Goal: Transaction & Acquisition: Obtain resource

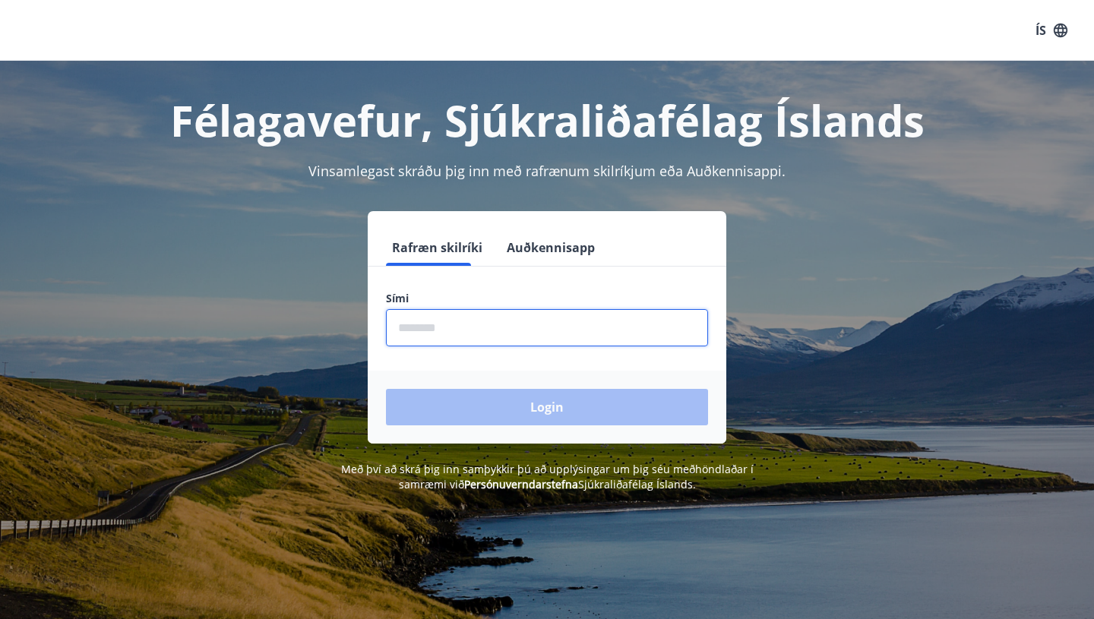
click at [592, 333] on input "phone" at bounding box center [547, 327] width 322 height 37
type input "********"
drag, startPoint x: 547, startPoint y: 334, endPoint x: 355, endPoint y: 319, distance: 192.8
click at [355, 319] on div "Rafræn skilríki Auðkennisapp Sími ​ Login" at bounding box center [547, 327] width 1058 height 233
click at [458, 334] on input "phone" at bounding box center [547, 327] width 322 height 37
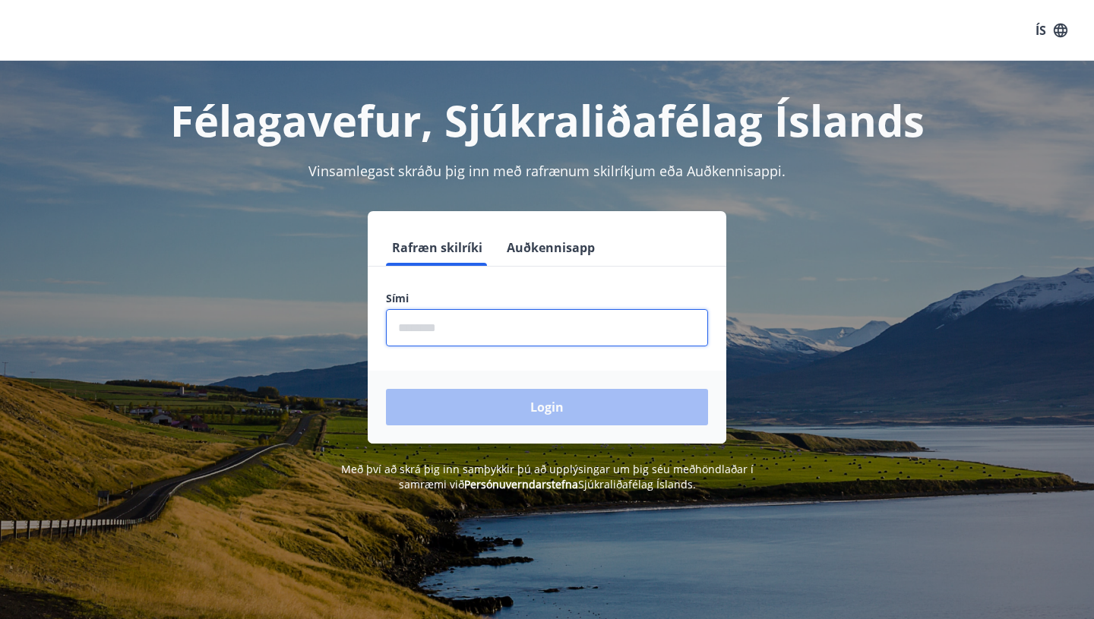
type input "********"
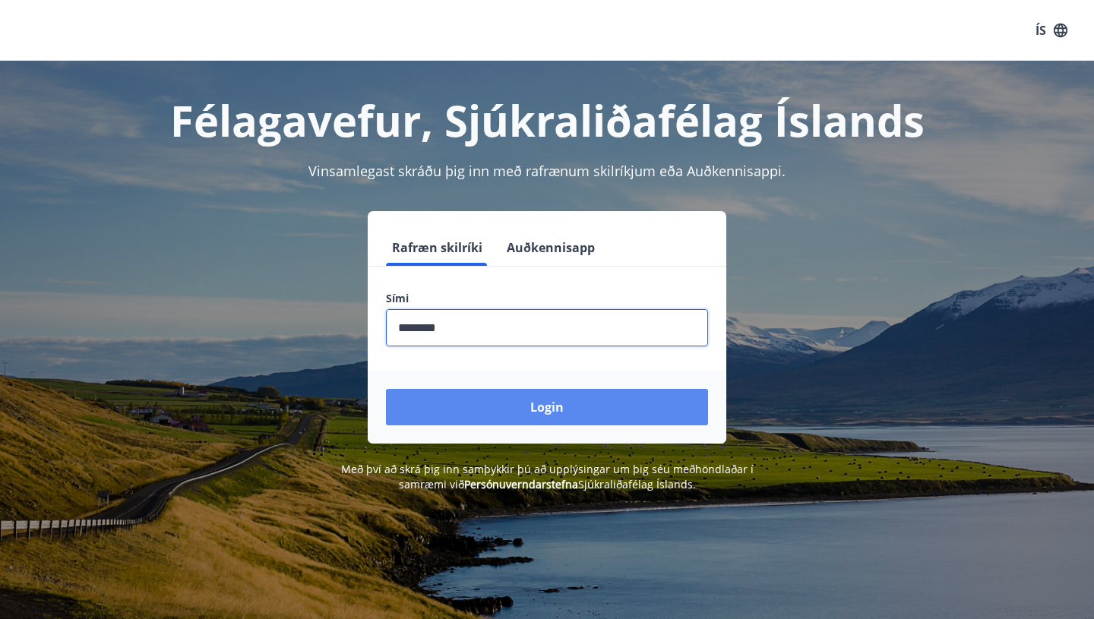
click at [517, 407] on button "Login" at bounding box center [547, 407] width 322 height 36
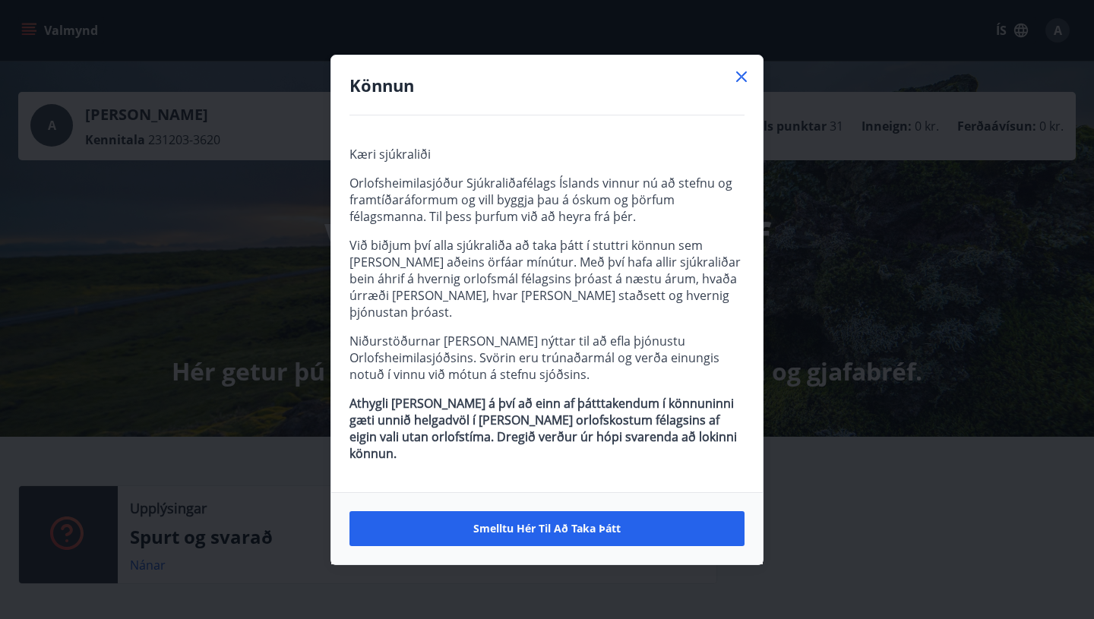
click at [737, 86] on icon at bounding box center [742, 77] width 18 height 18
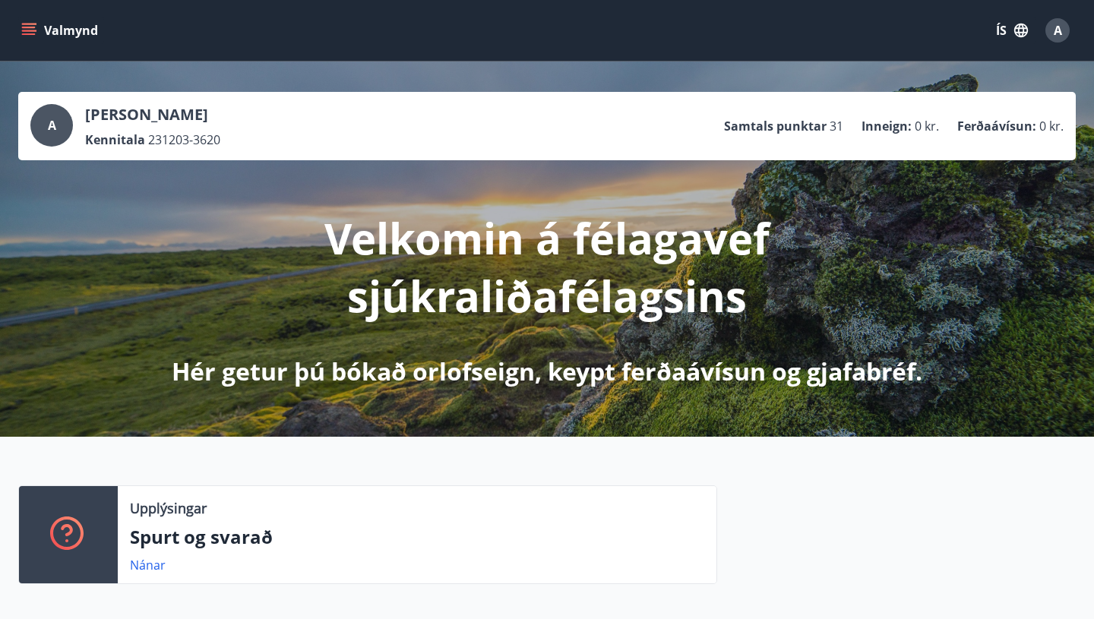
click at [35, 27] on icon "menu" at bounding box center [28, 30] width 15 height 15
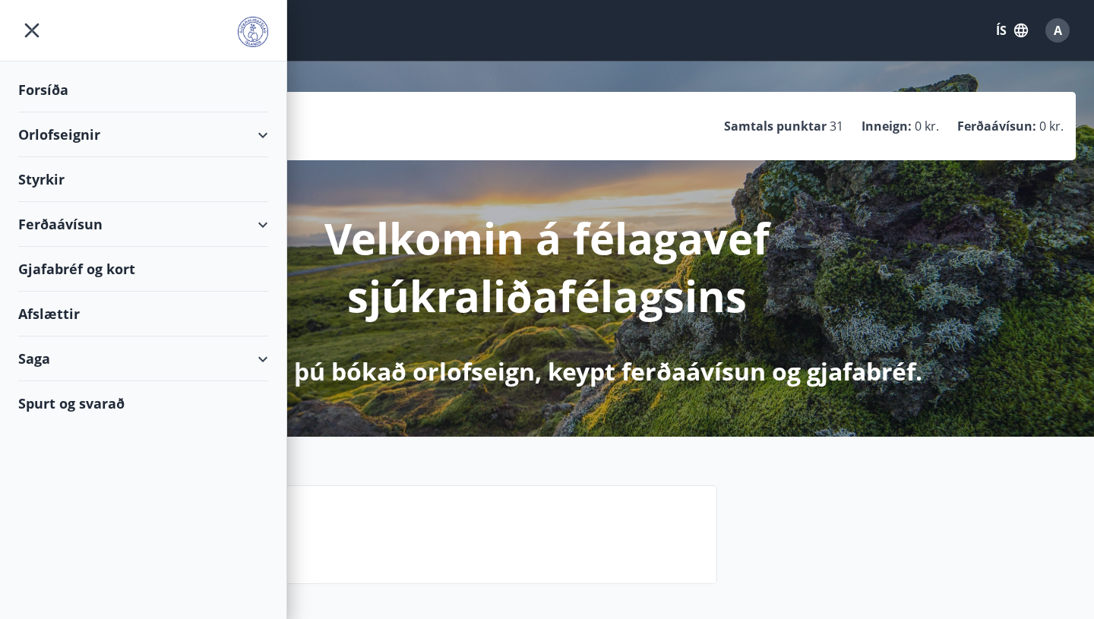
click at [150, 271] on div "Gjafabréf og kort" at bounding box center [143, 269] width 250 height 45
click at [93, 270] on div "Gjafabréf og kort" at bounding box center [143, 269] width 250 height 45
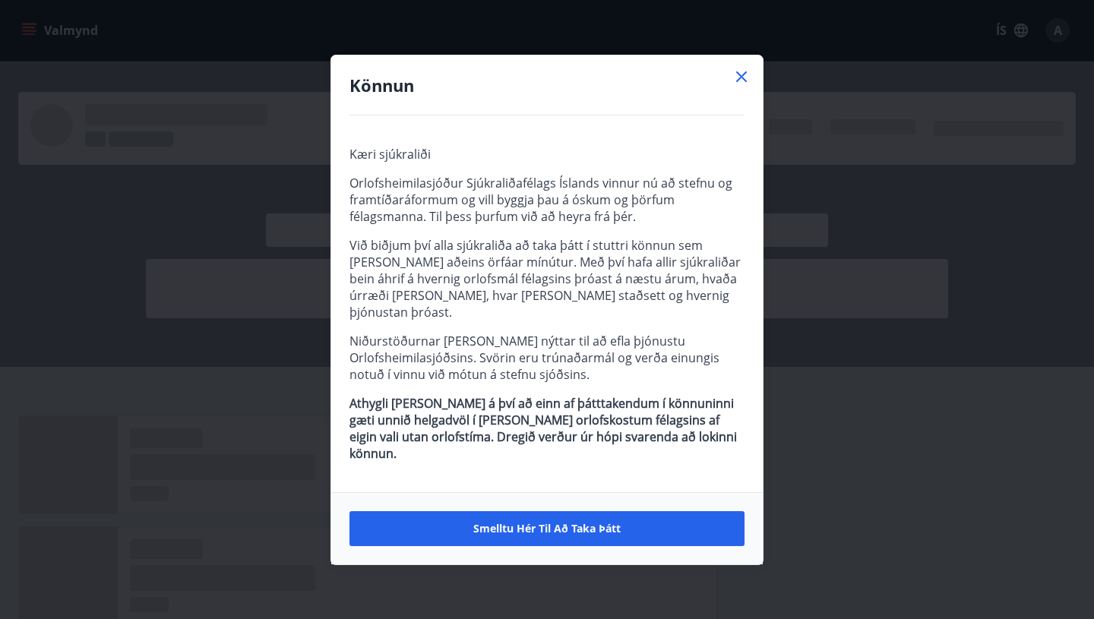
click at [742, 78] on icon at bounding box center [742, 76] width 2 height 2
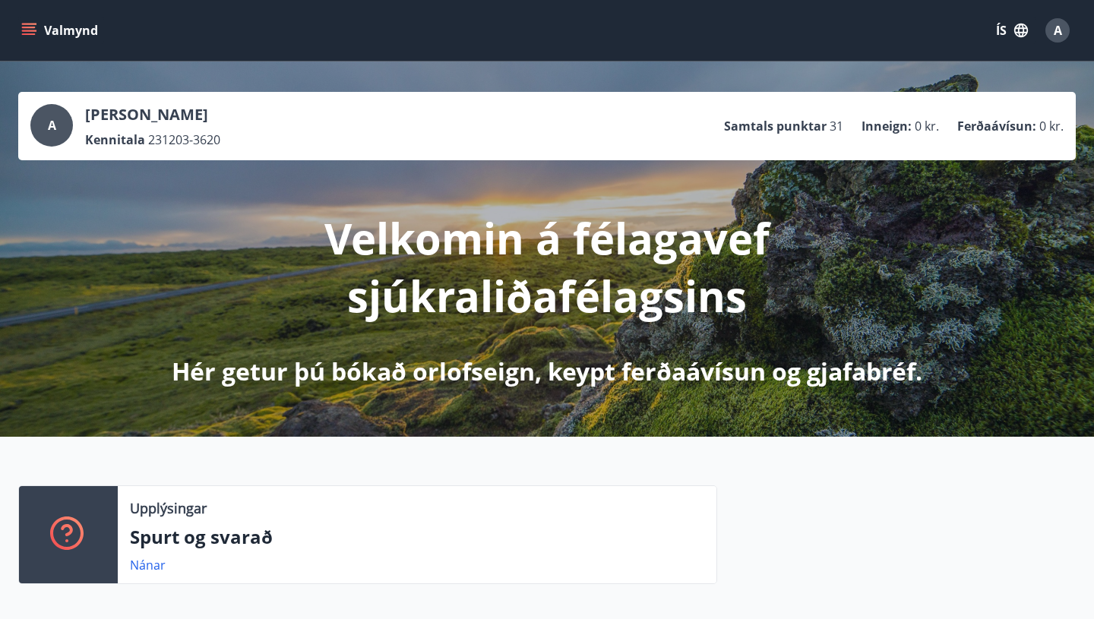
click at [27, 31] on icon "menu" at bounding box center [30, 31] width 17 height 2
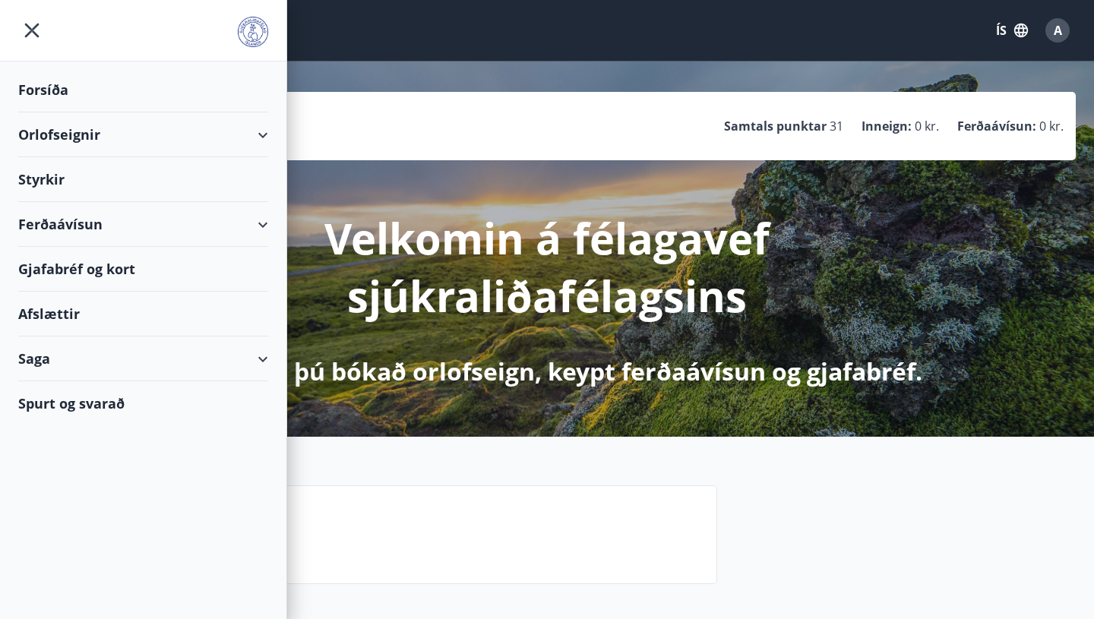
click at [130, 268] on div "Gjafabréf og kort" at bounding box center [143, 269] width 250 height 45
click at [75, 270] on div "Gjafabréf og kort" at bounding box center [143, 269] width 250 height 45
click at [255, 26] on img at bounding box center [253, 32] width 30 height 30
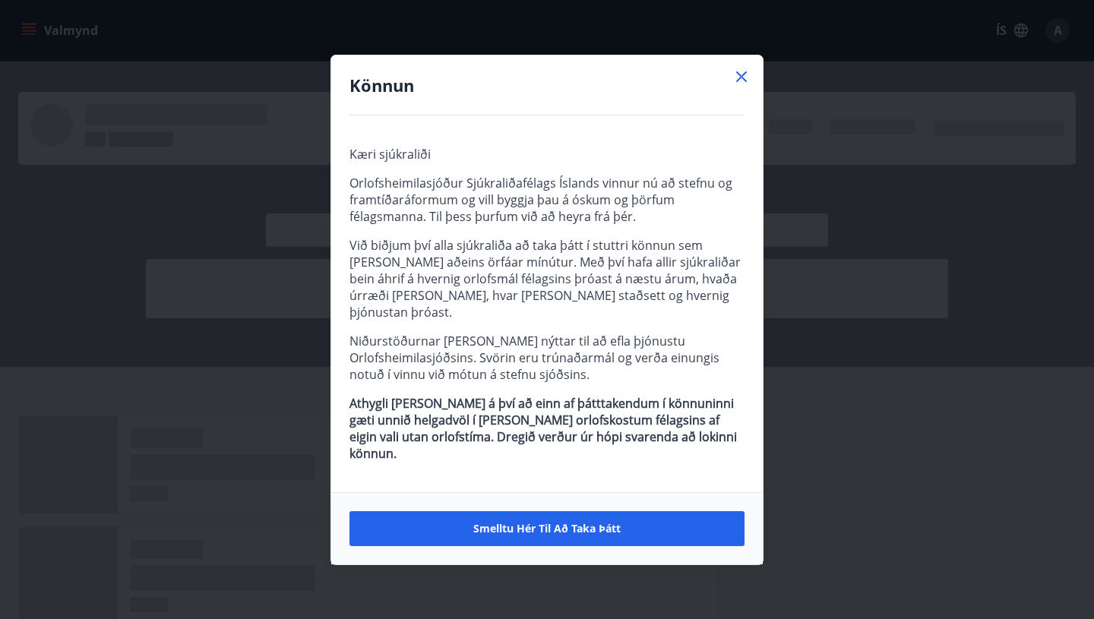
click at [742, 78] on icon at bounding box center [742, 76] width 2 height 2
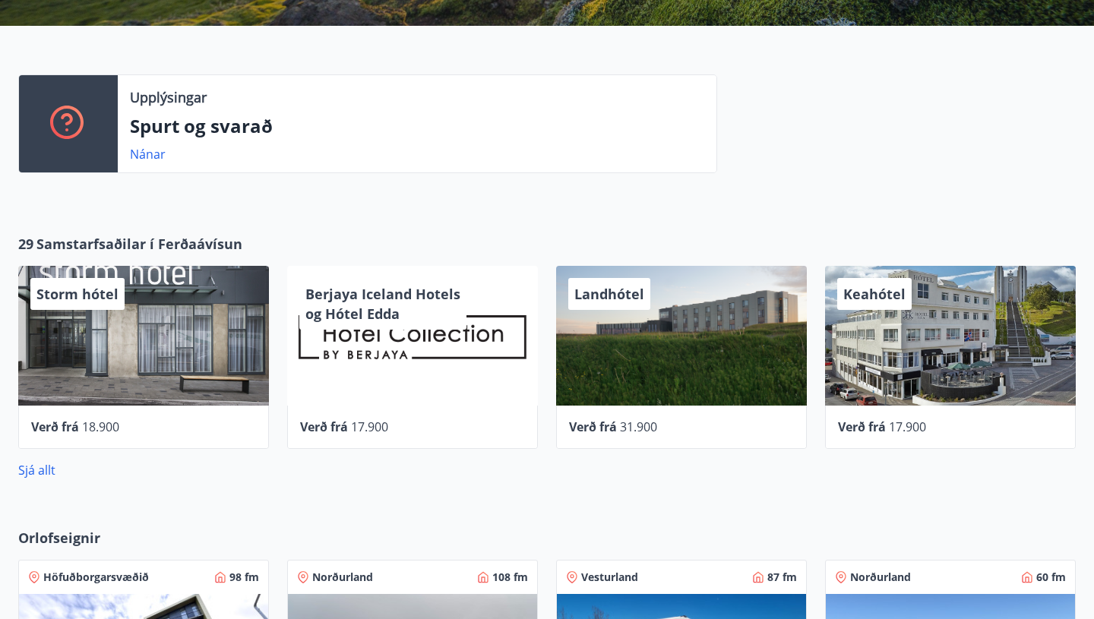
scroll to position [410, 0]
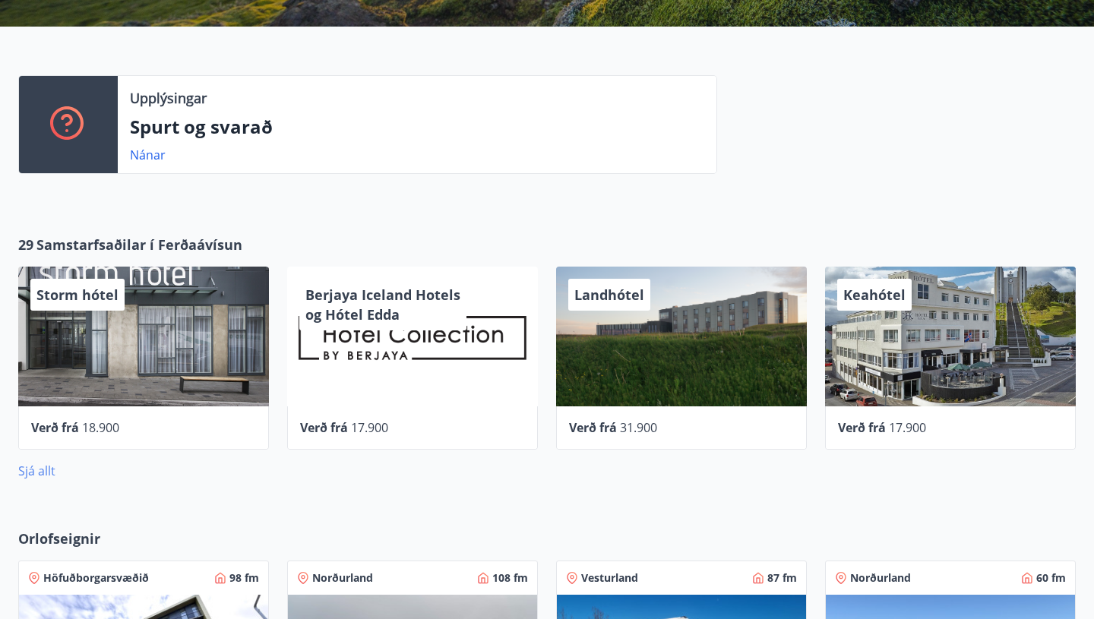
click at [36, 474] on link "Sjá allt" at bounding box center [36, 471] width 37 height 17
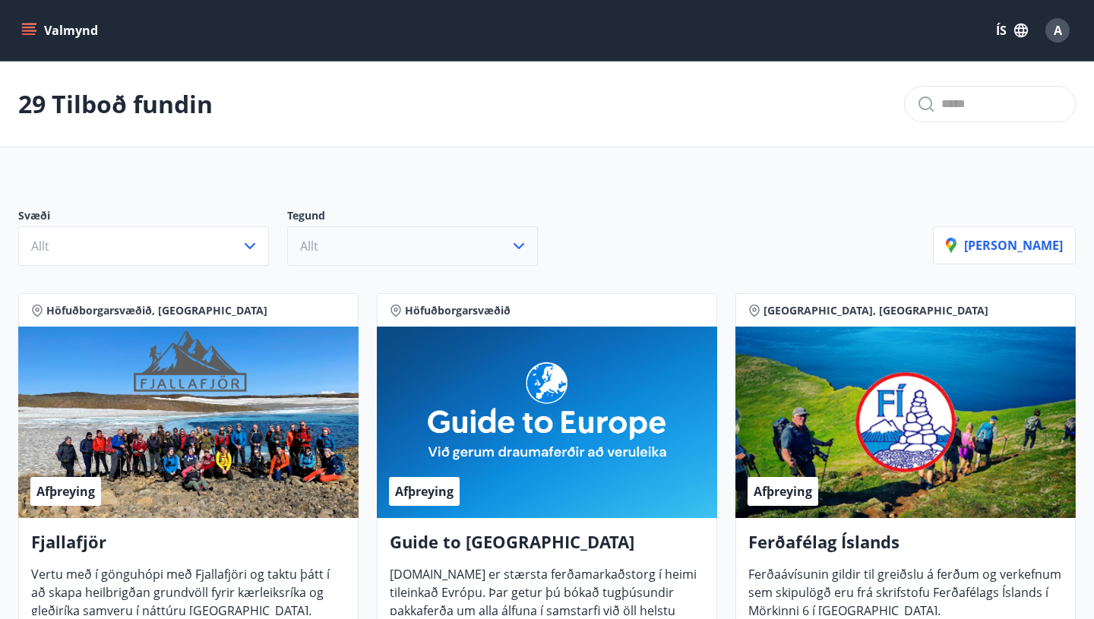
click at [457, 252] on button "Allt" at bounding box center [412, 246] width 251 height 40
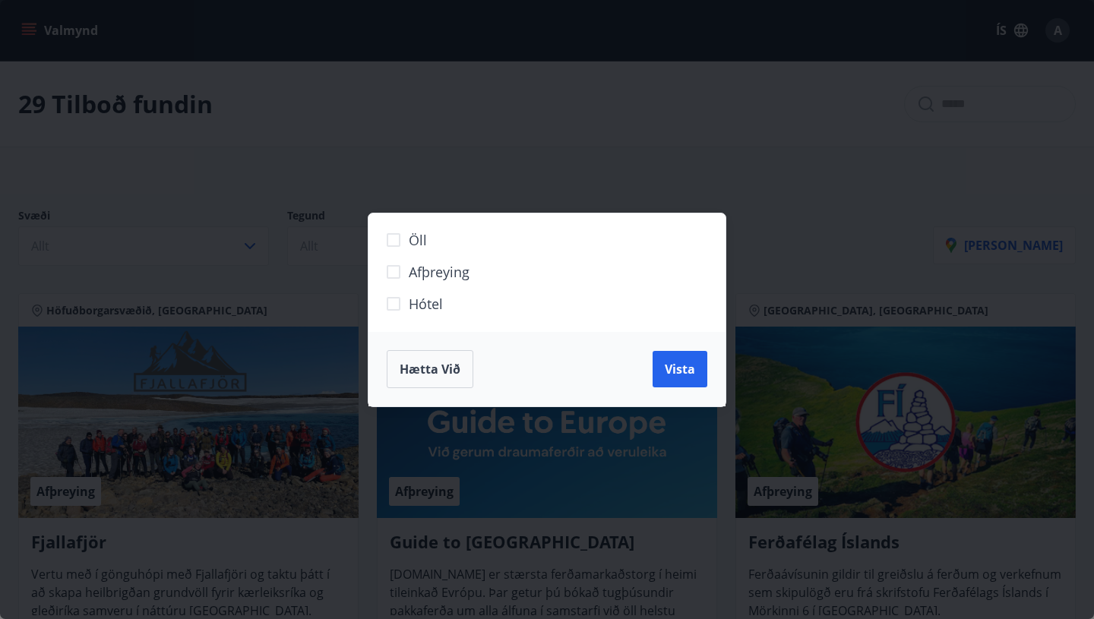
click at [506, 185] on div "Öll Afþreying Hótel Hætta við Vista" at bounding box center [547, 309] width 1094 height 619
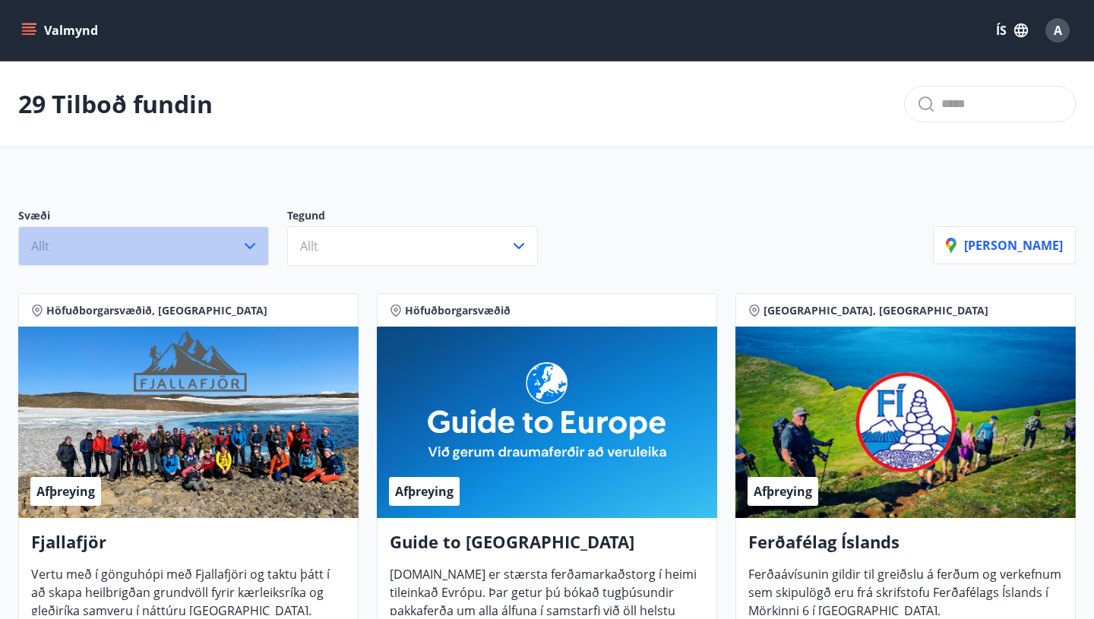
click at [266, 245] on button "Allt" at bounding box center [143, 246] width 251 height 40
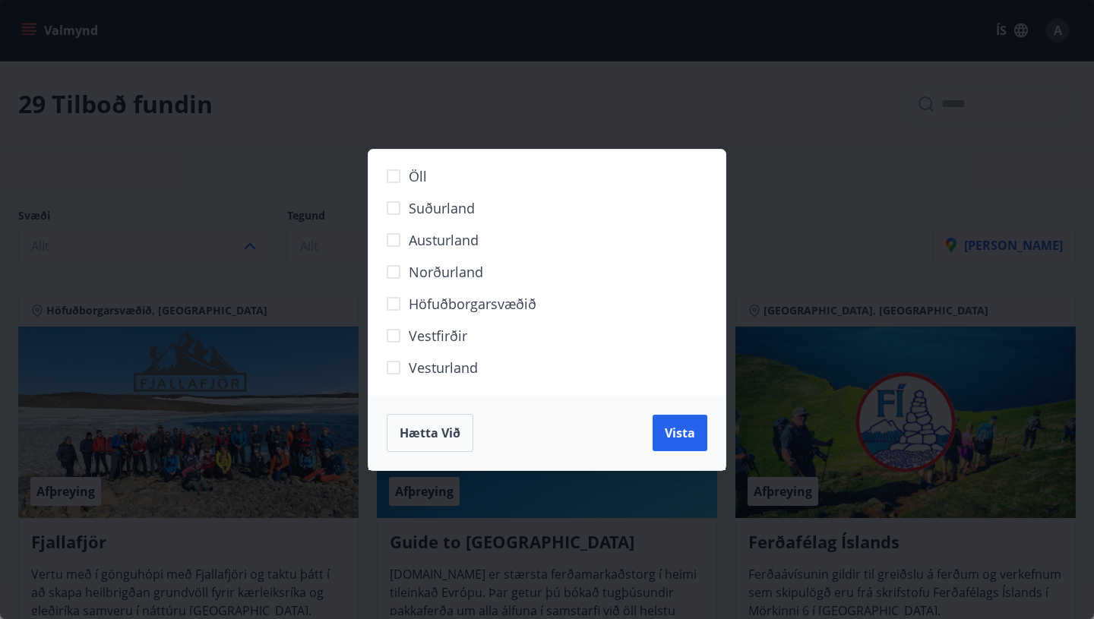
click at [261, 198] on div "Öll Suðurland Austurland Norðurland Höfuðborgarsvæðið Vestfirðir Vesturland Hæt…" at bounding box center [547, 309] width 1094 height 619
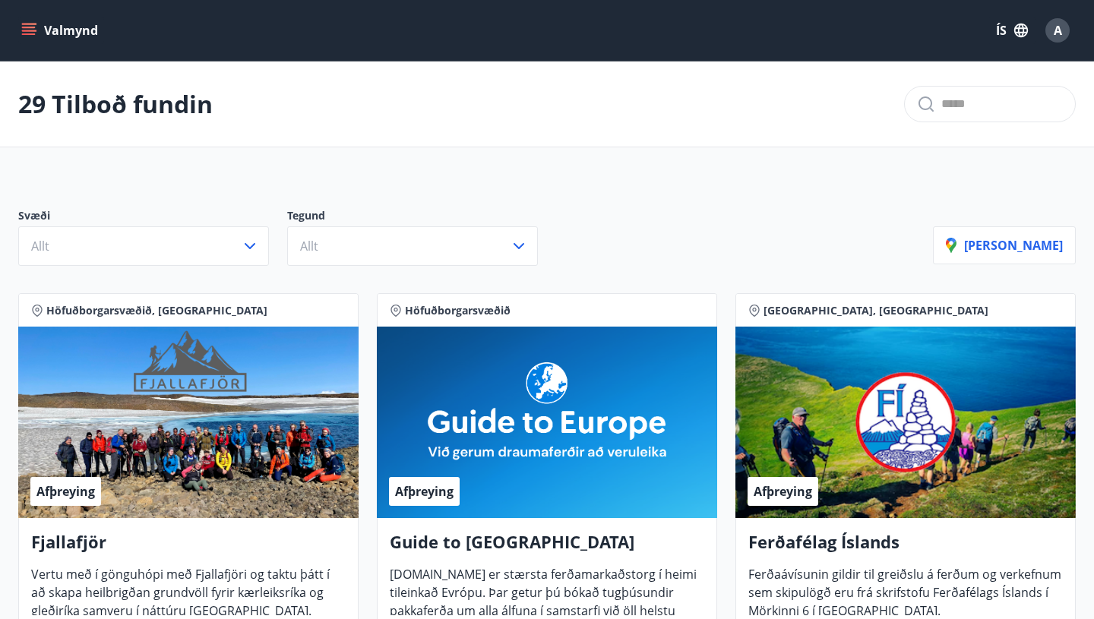
click at [22, 33] on icon "menu" at bounding box center [29, 34] width 14 height 2
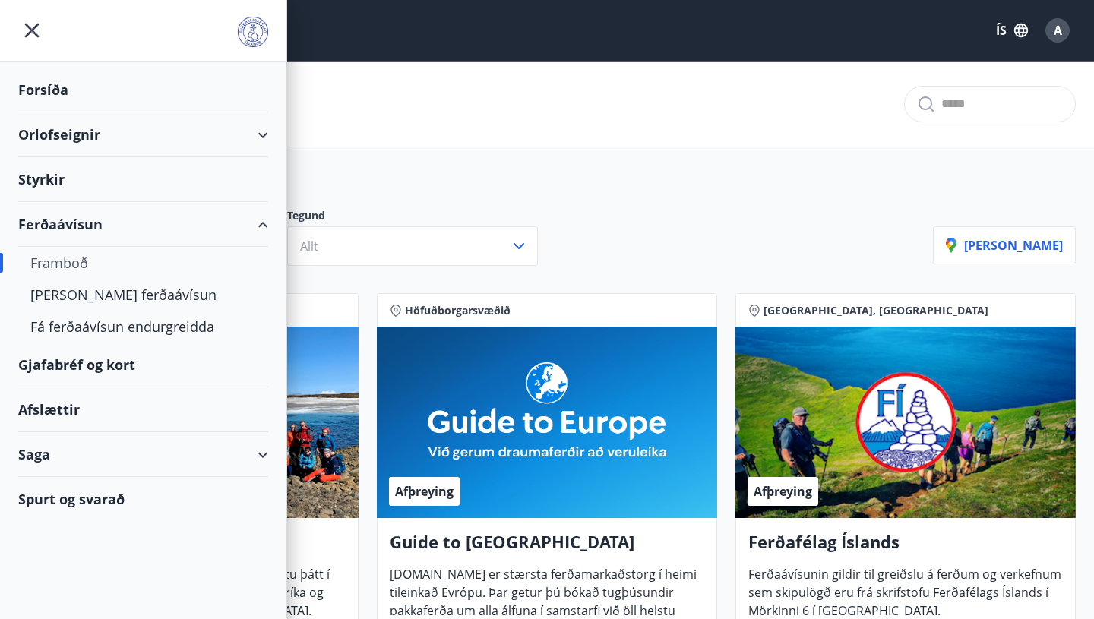
click at [93, 372] on div "Gjafabréf og kort" at bounding box center [143, 365] width 250 height 45
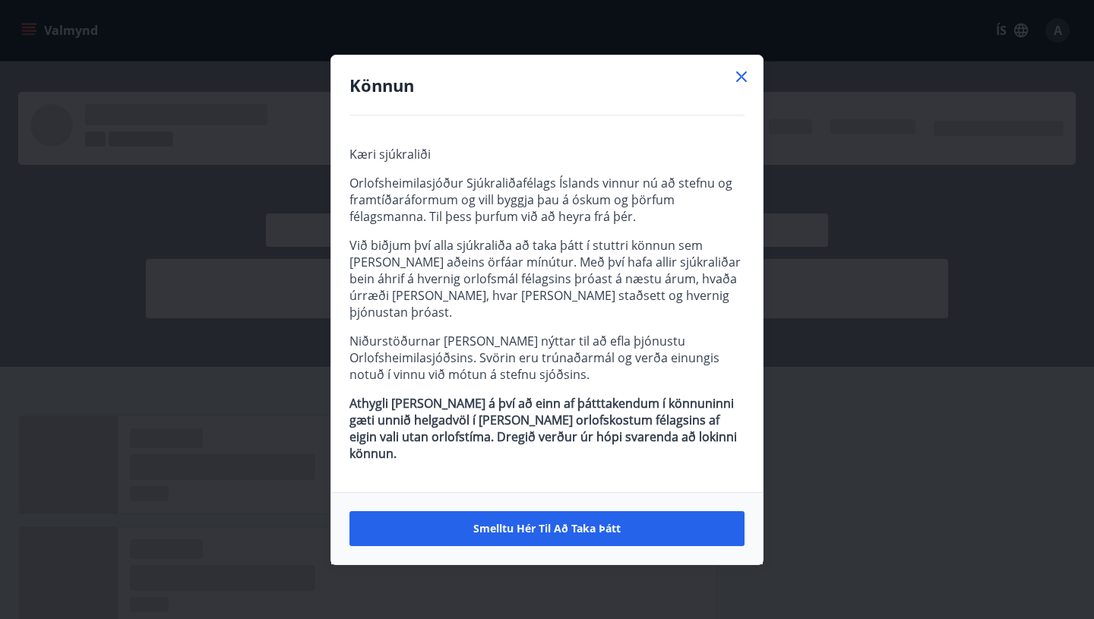
click at [739, 82] on icon at bounding box center [741, 76] width 11 height 11
click at [743, 82] on icon at bounding box center [741, 76] width 11 height 11
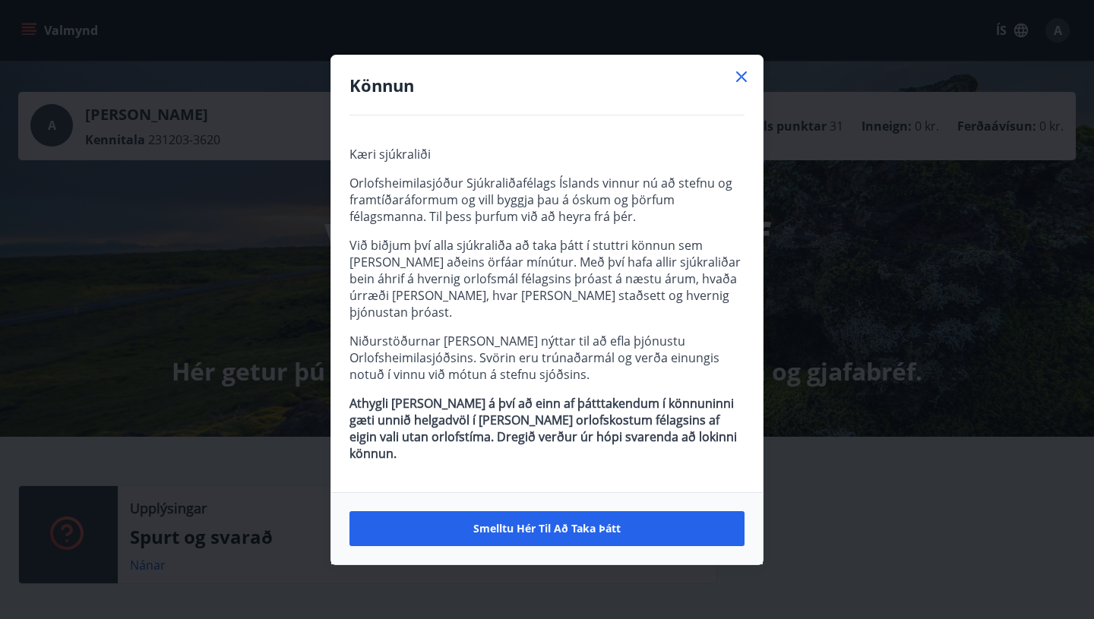
click at [744, 86] on icon at bounding box center [742, 77] width 18 height 18
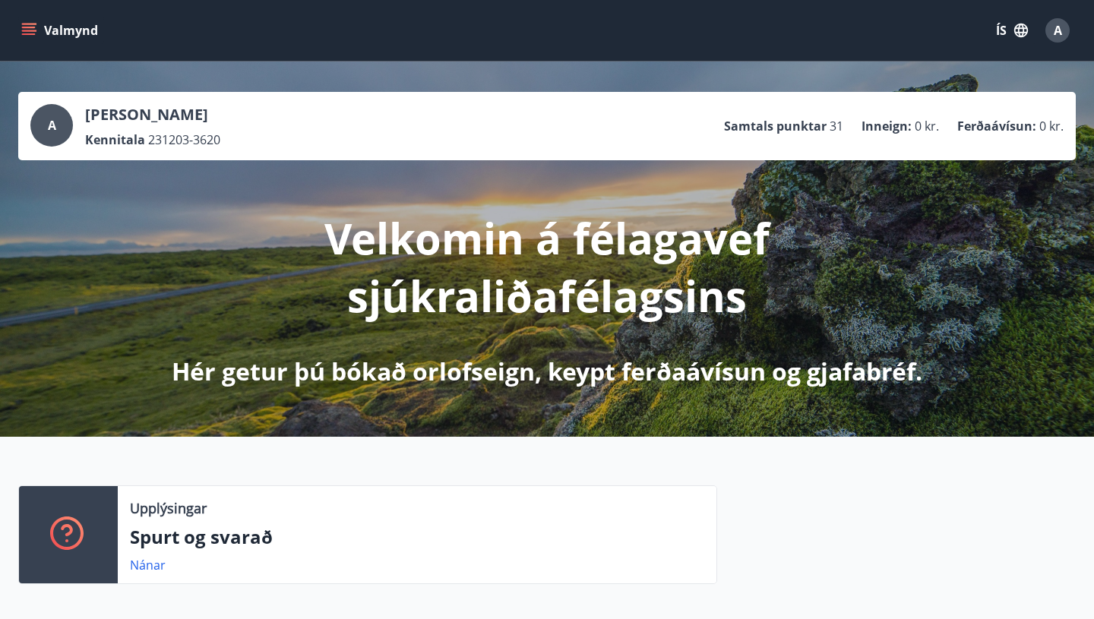
click at [36, 29] on icon "menu" at bounding box center [28, 30] width 15 height 15
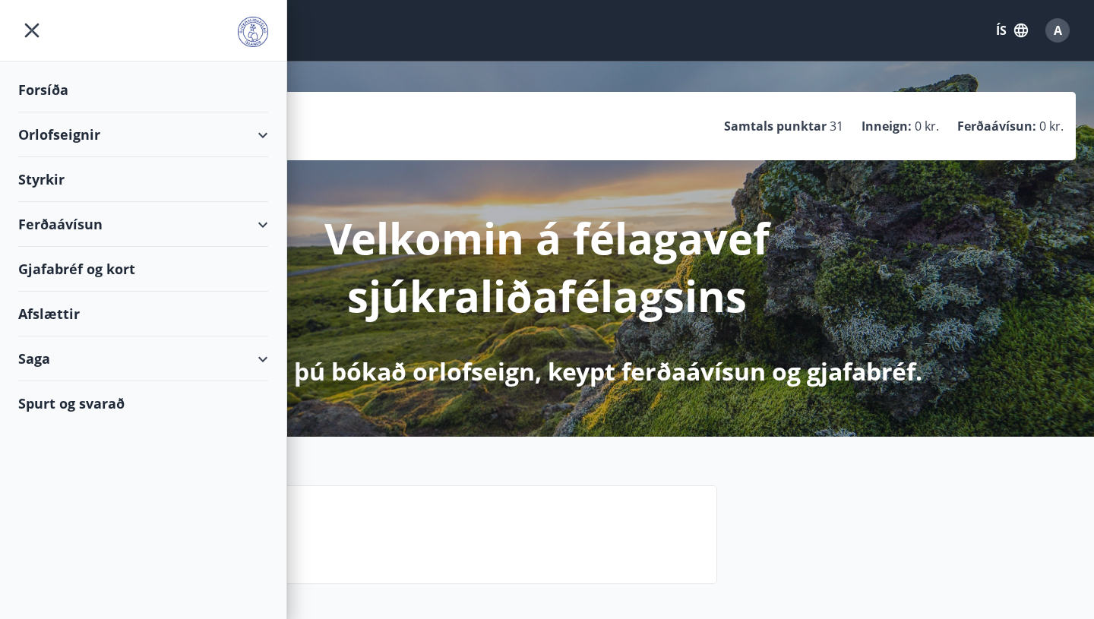
click at [86, 267] on div "Gjafabréf og kort" at bounding box center [143, 269] width 250 height 45
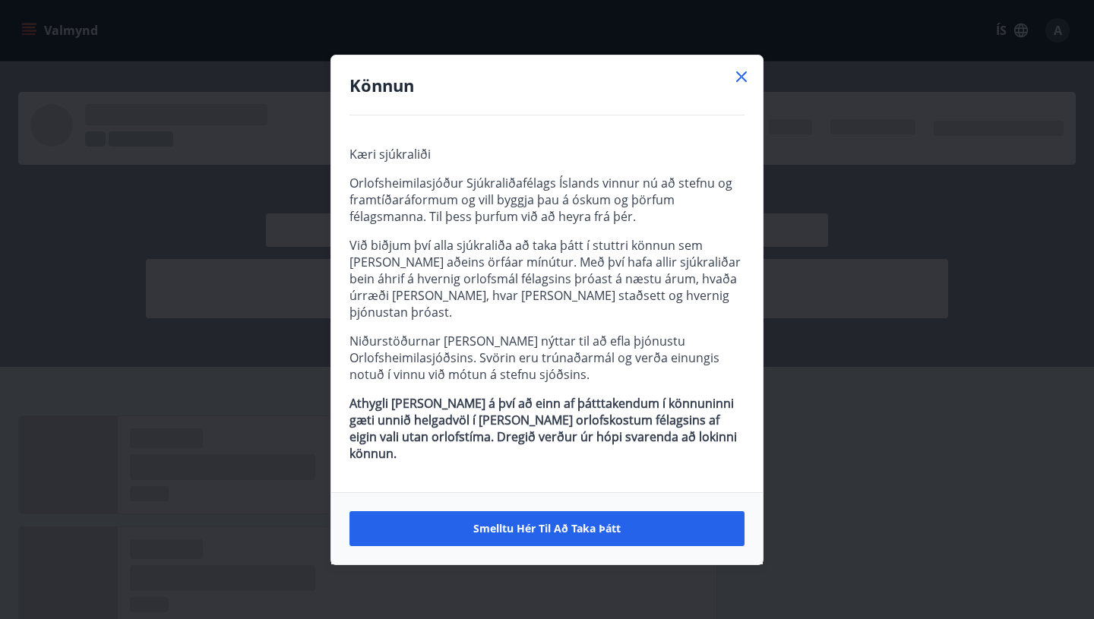
click at [743, 86] on icon at bounding box center [742, 77] width 18 height 18
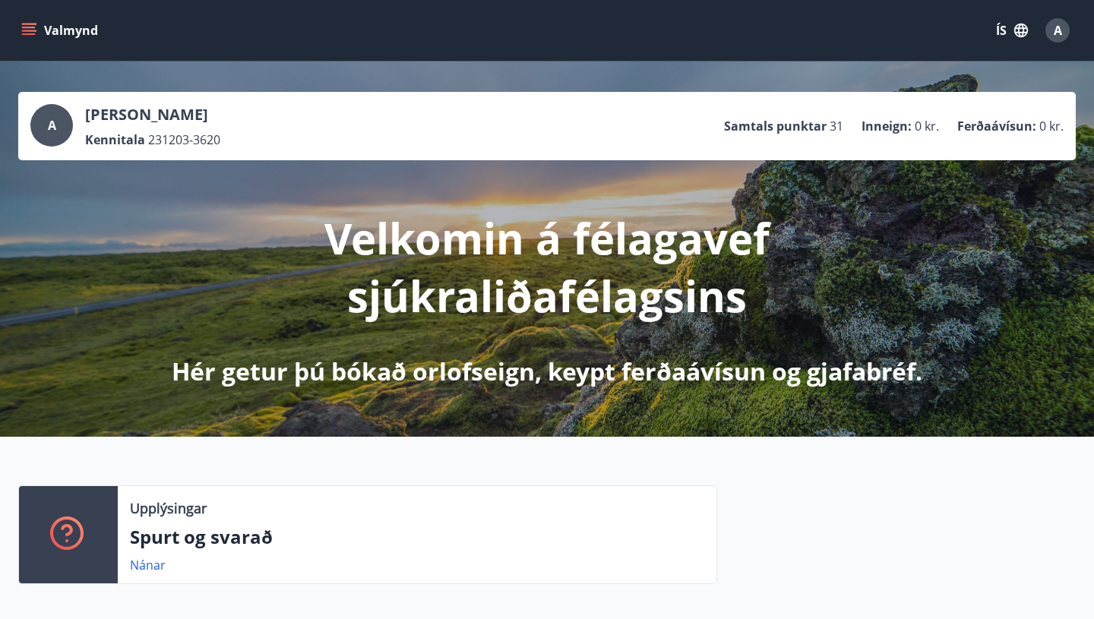
click at [36, 32] on icon "menu" at bounding box center [28, 30] width 15 height 15
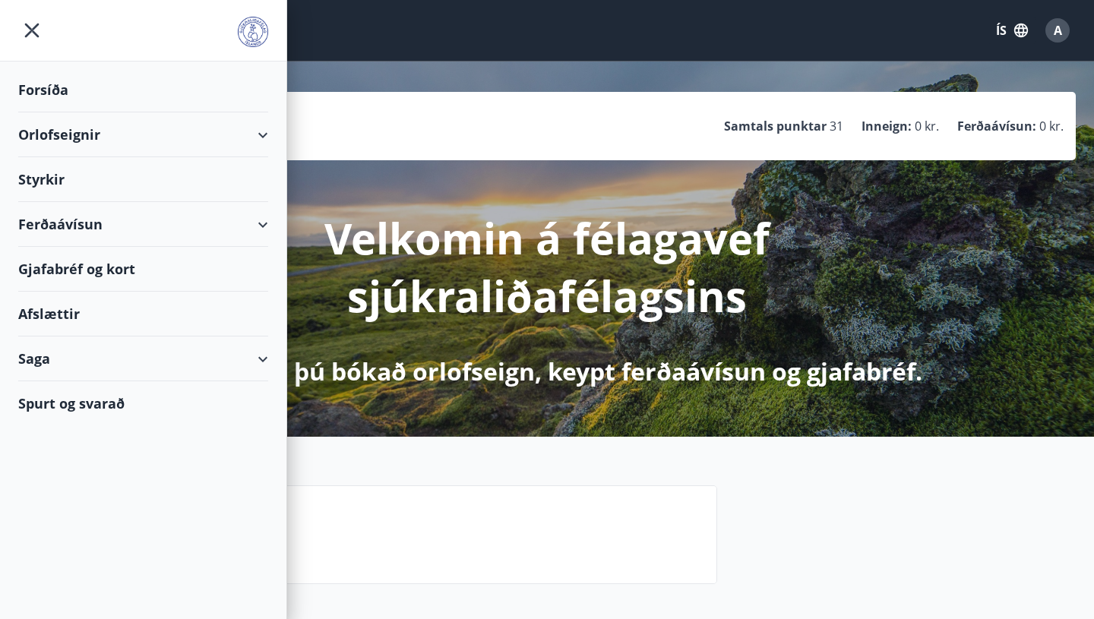
click at [74, 269] on div "Gjafabréf og kort" at bounding box center [143, 269] width 250 height 45
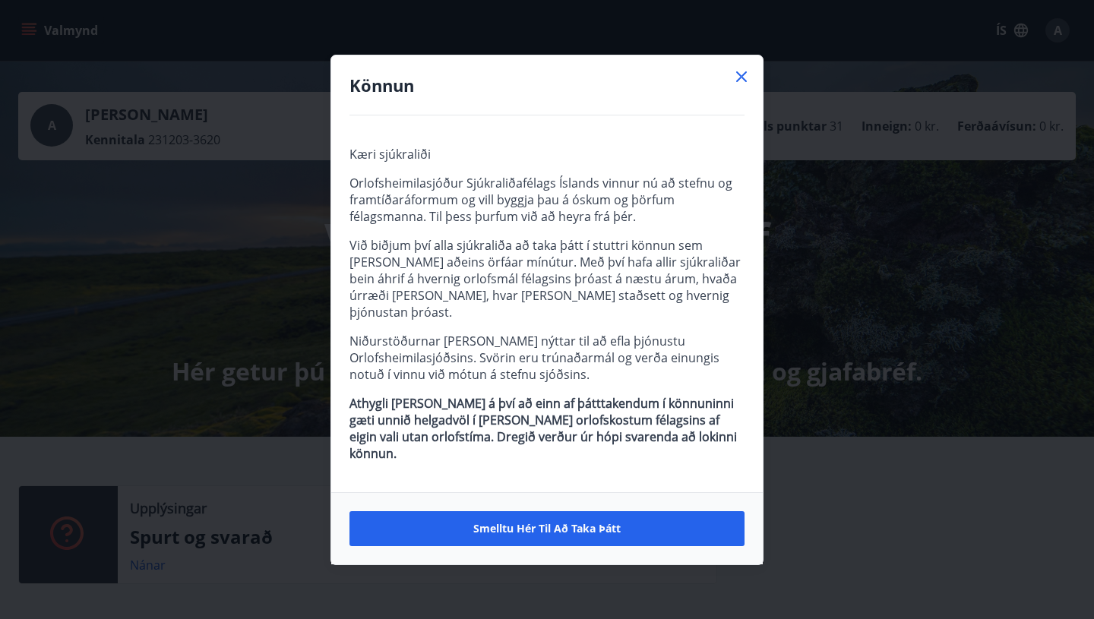
click at [743, 82] on icon at bounding box center [741, 76] width 11 height 11
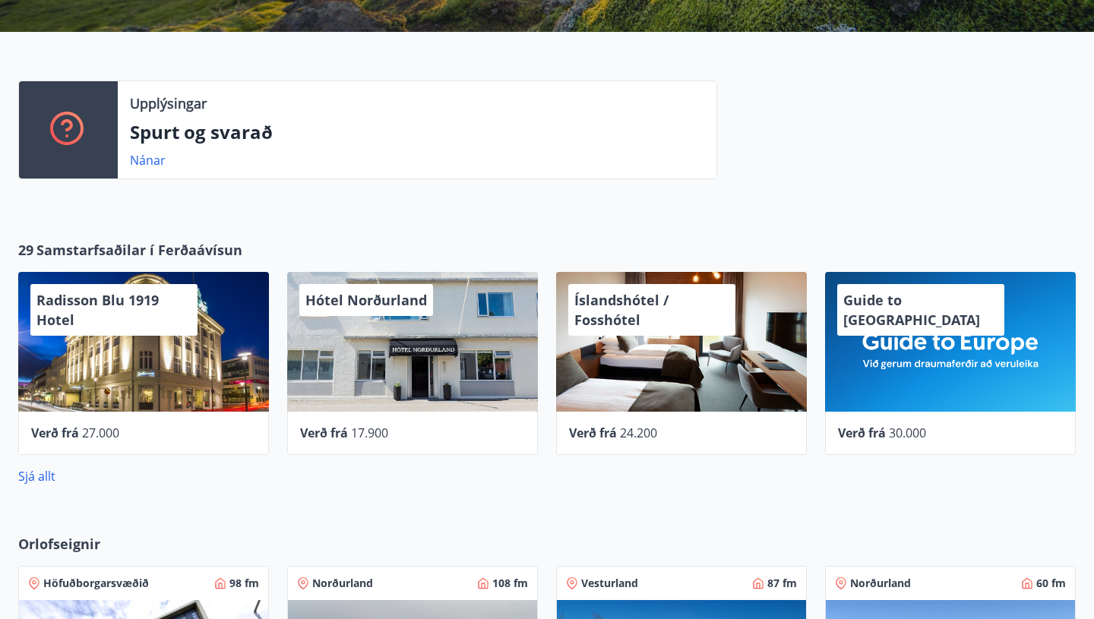
scroll to position [403, 0]
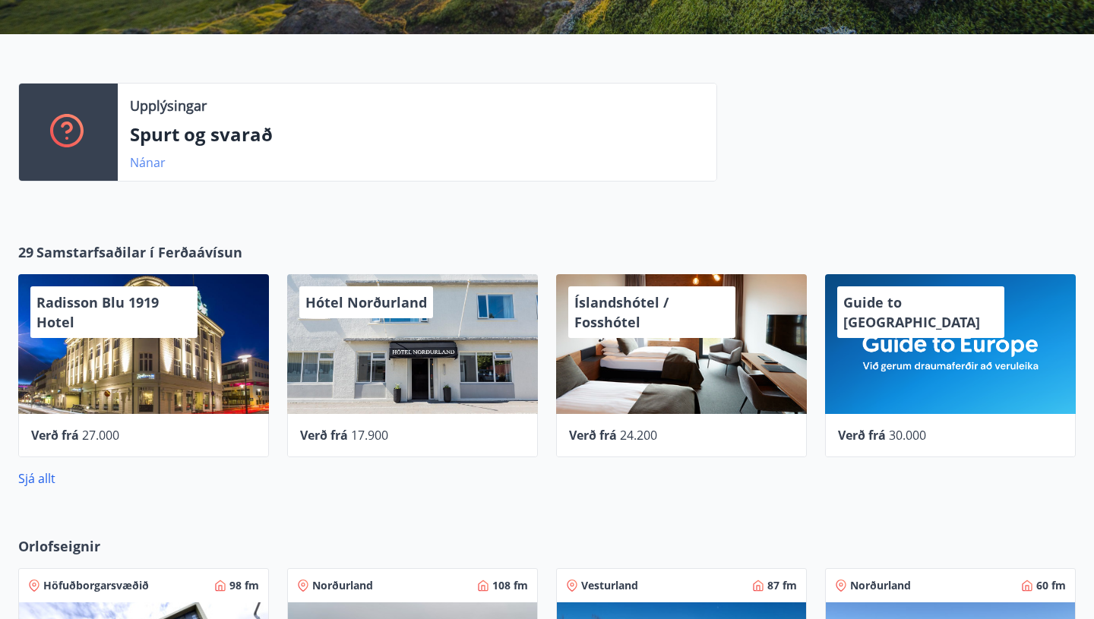
click at [146, 163] on link "Nánar" at bounding box center [148, 162] width 36 height 17
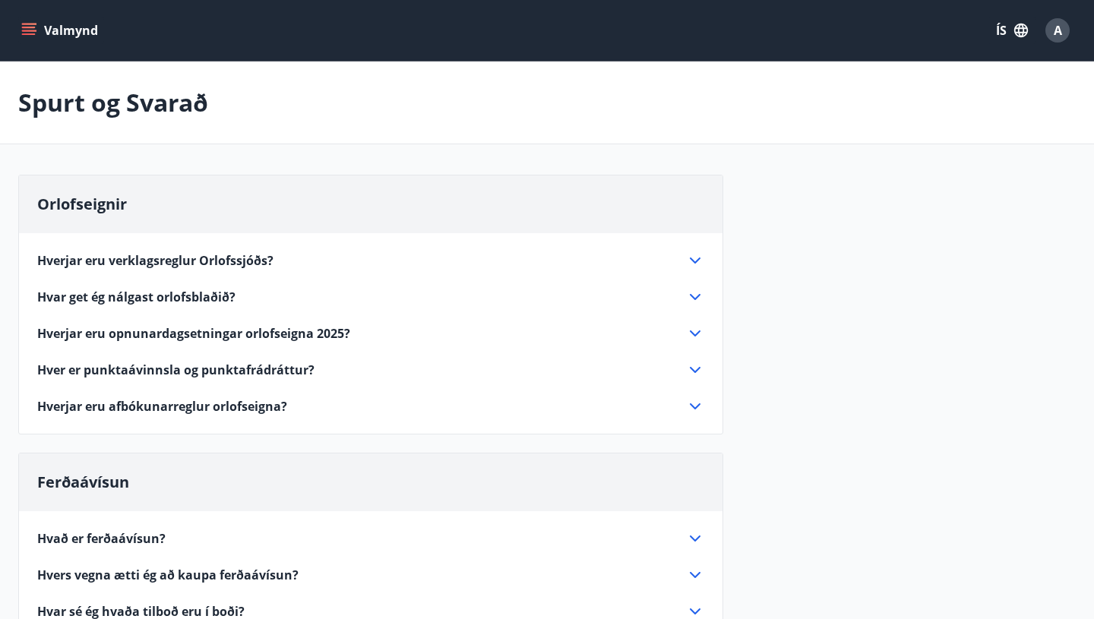
click at [38, 30] on button "Valmynd" at bounding box center [61, 30] width 86 height 27
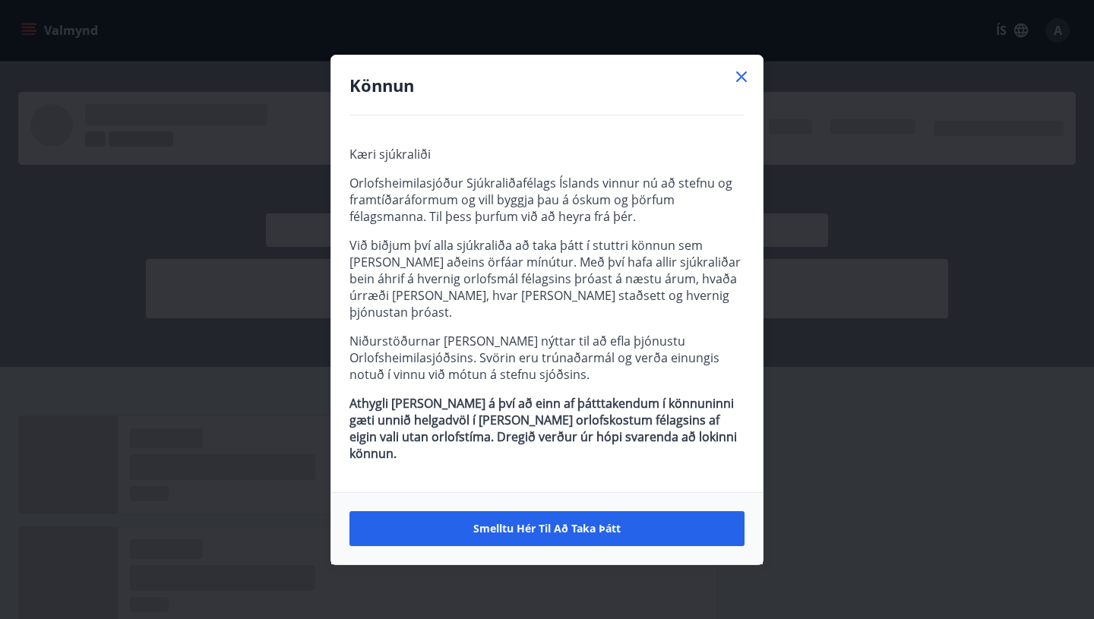
click at [738, 86] on icon at bounding box center [742, 77] width 18 height 18
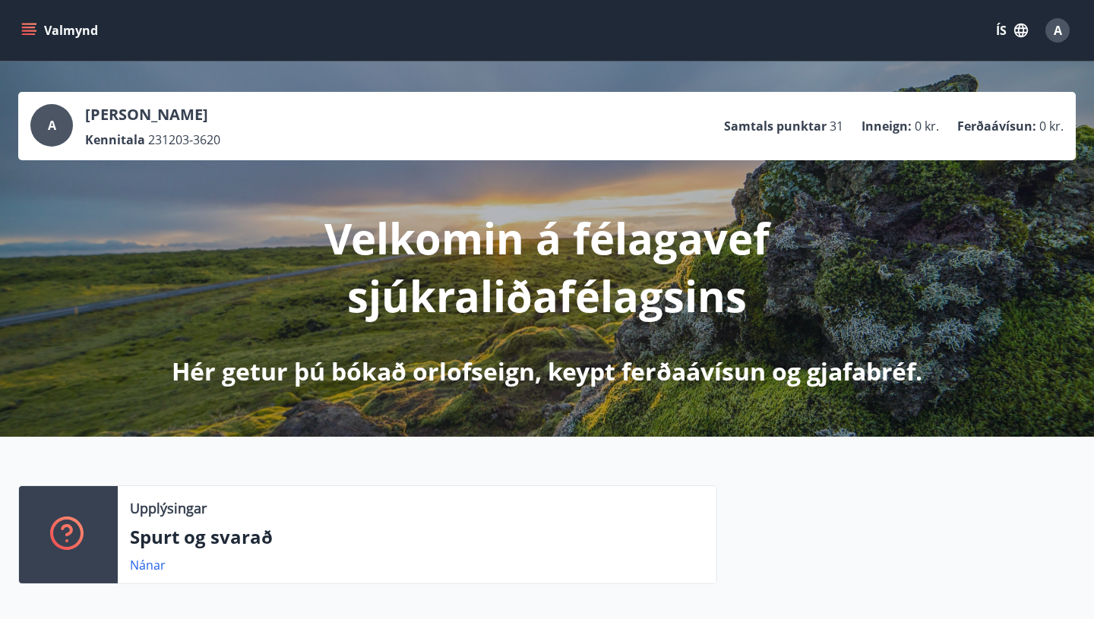
click at [1009, 29] on button "ÍS" at bounding box center [1012, 30] width 49 height 27
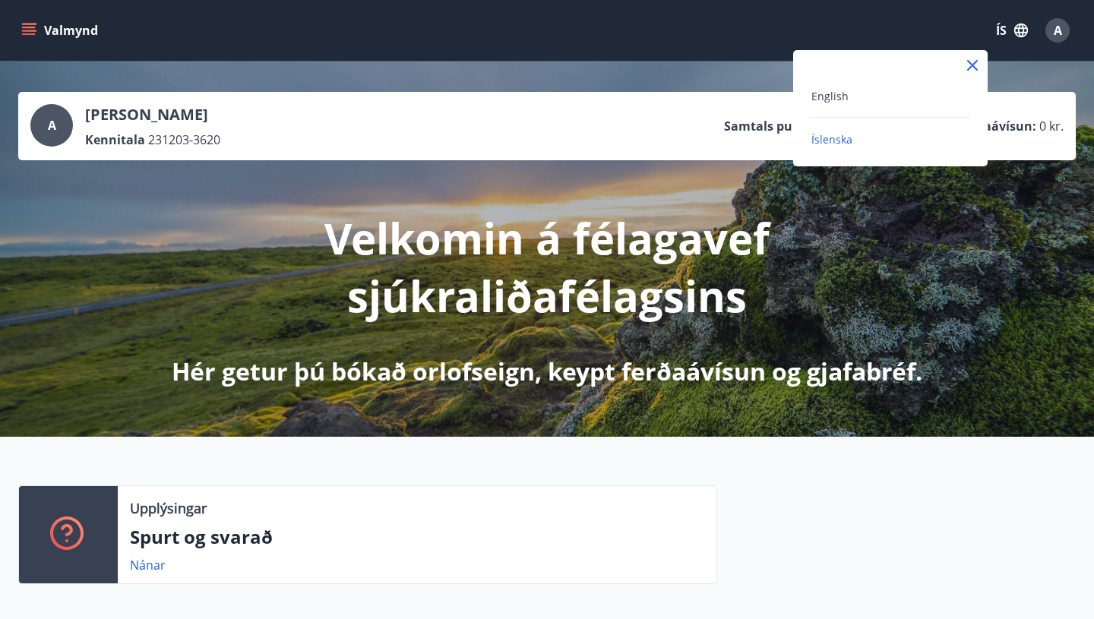
click at [908, 24] on div at bounding box center [547, 309] width 1094 height 619
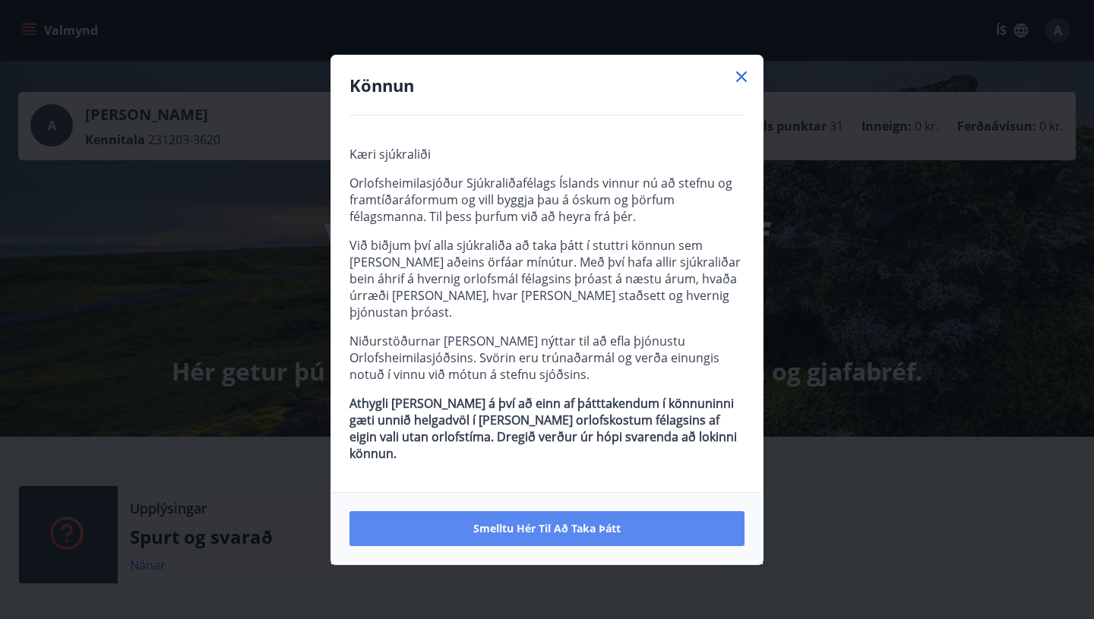
click at [575, 519] on button "Smelltu hér til að taka þátt" at bounding box center [547, 529] width 395 height 35
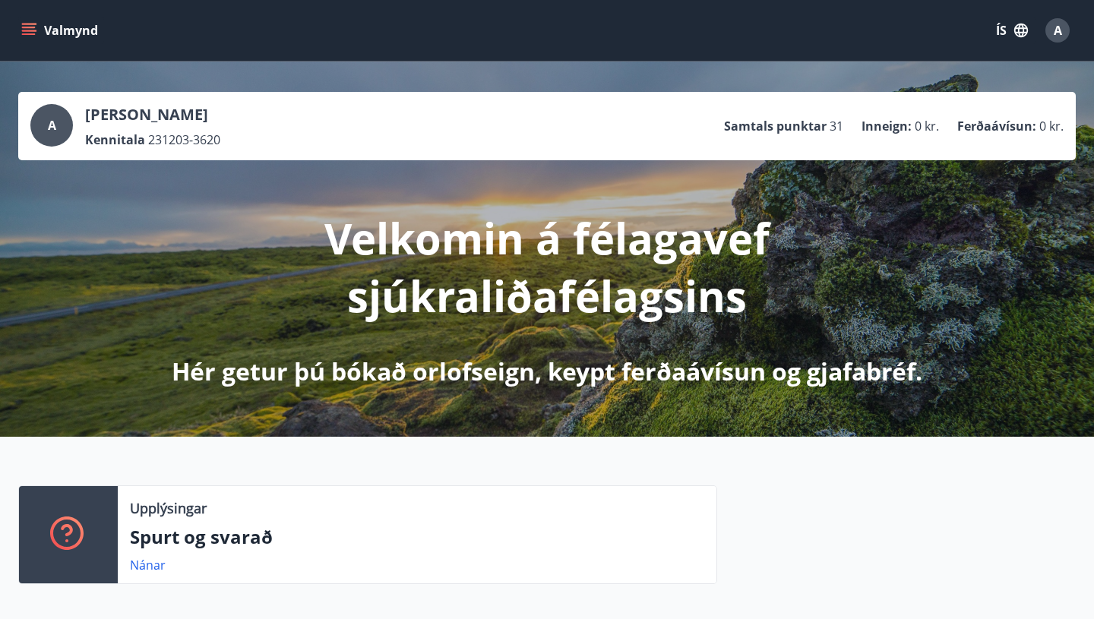
click at [434, 135] on div "A Andrea Sól Viktorsdóttir Kennitala 231203-3620 Samtals punktar 31 Inneign : 0…" at bounding box center [547, 126] width 1034 height 44
click at [27, 27] on icon "menu" at bounding box center [29, 28] width 14 height 2
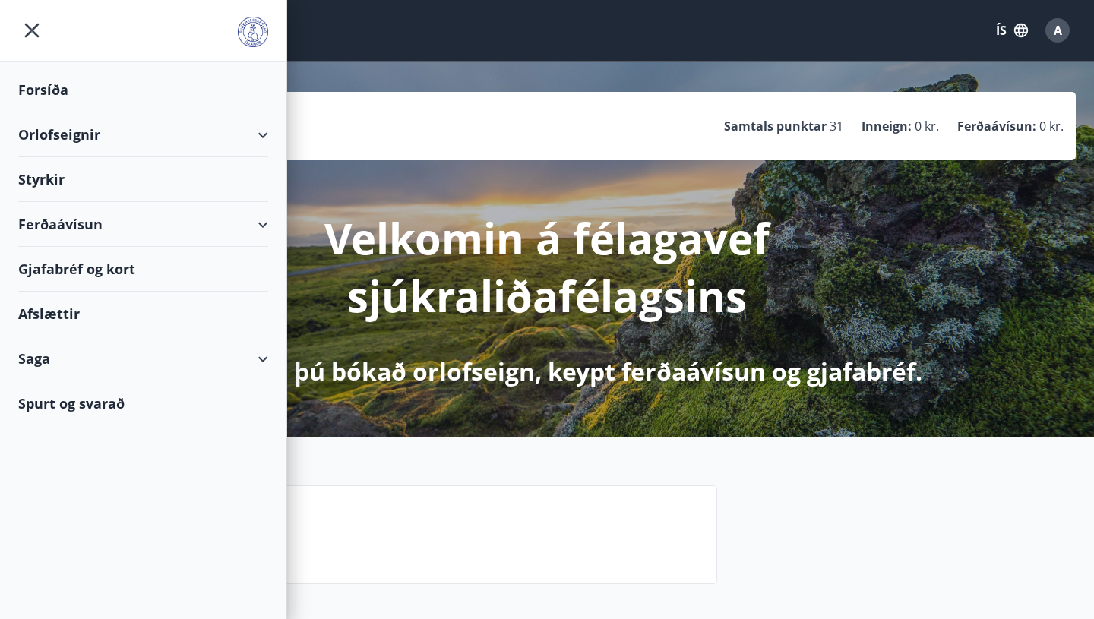
click at [220, 258] on div "Gjafabréf og kort" at bounding box center [143, 269] width 250 height 45
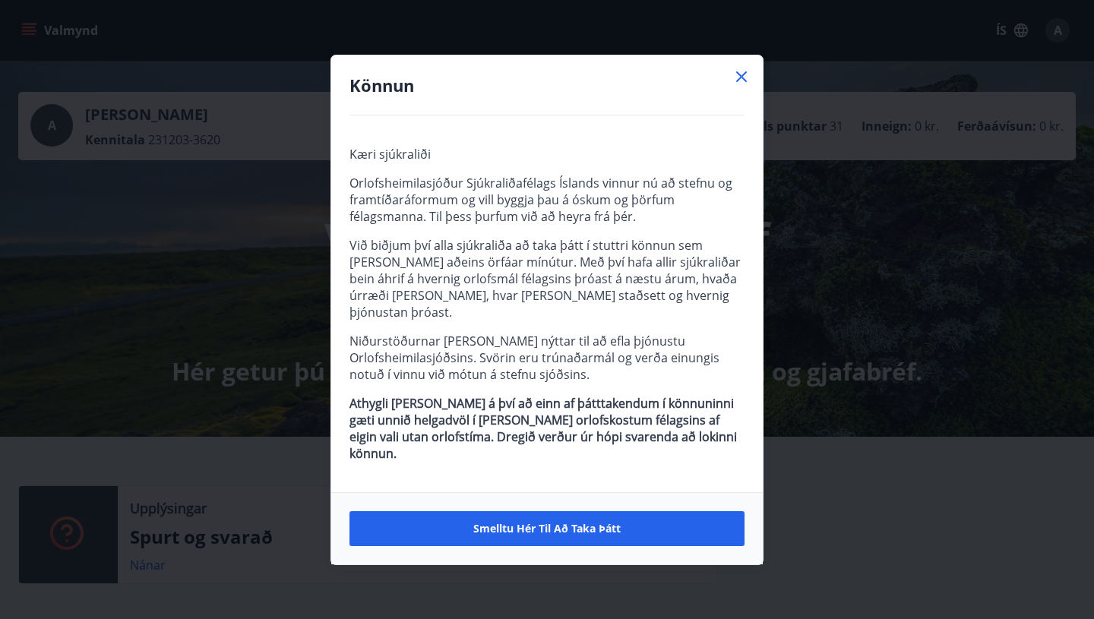
click at [741, 78] on icon at bounding box center [742, 76] width 2 height 2
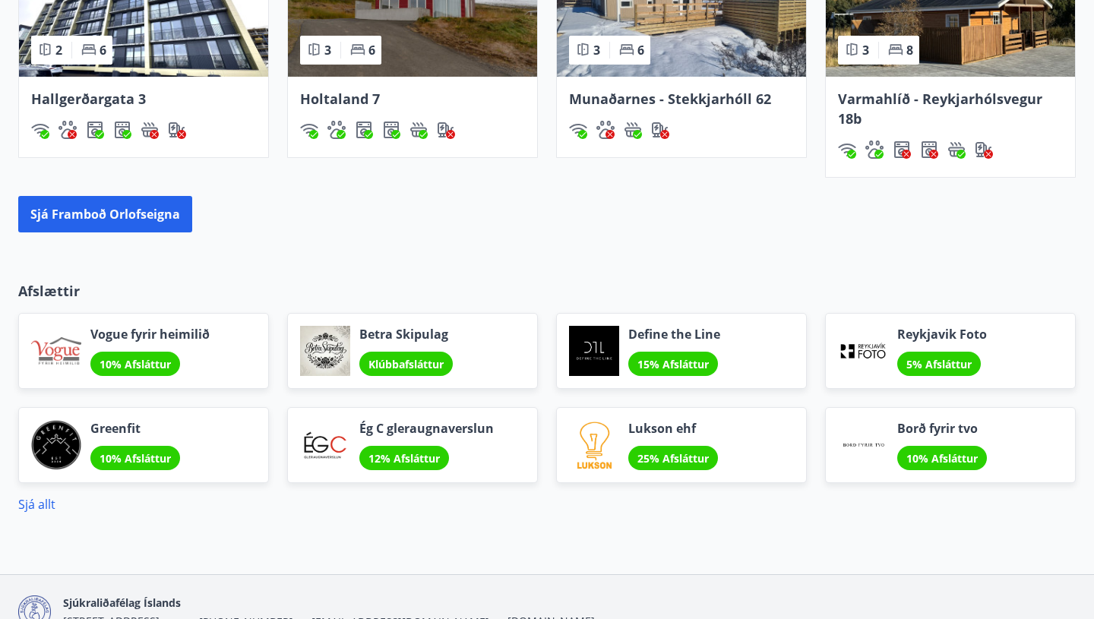
scroll to position [1151, 0]
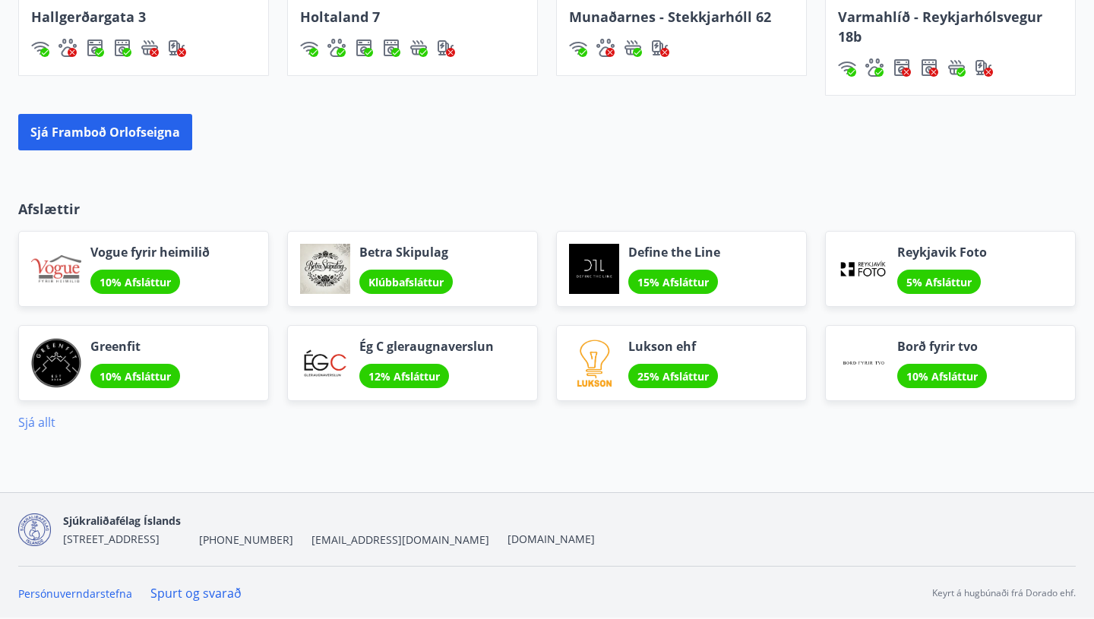
click at [43, 417] on link "Sjá allt" at bounding box center [36, 422] width 37 height 17
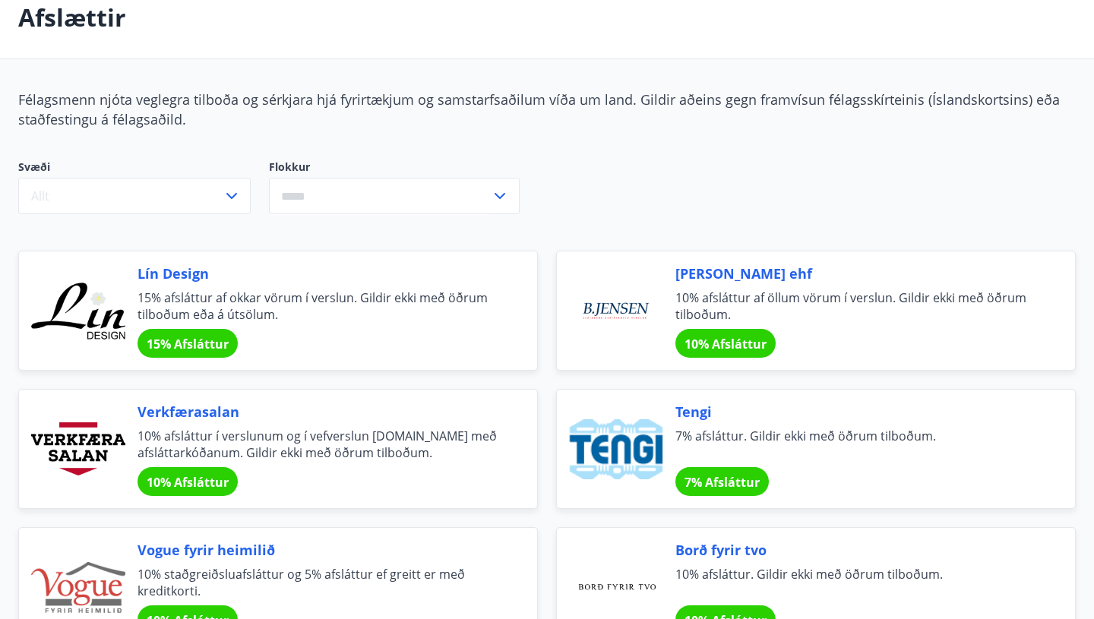
scroll to position [86, 0]
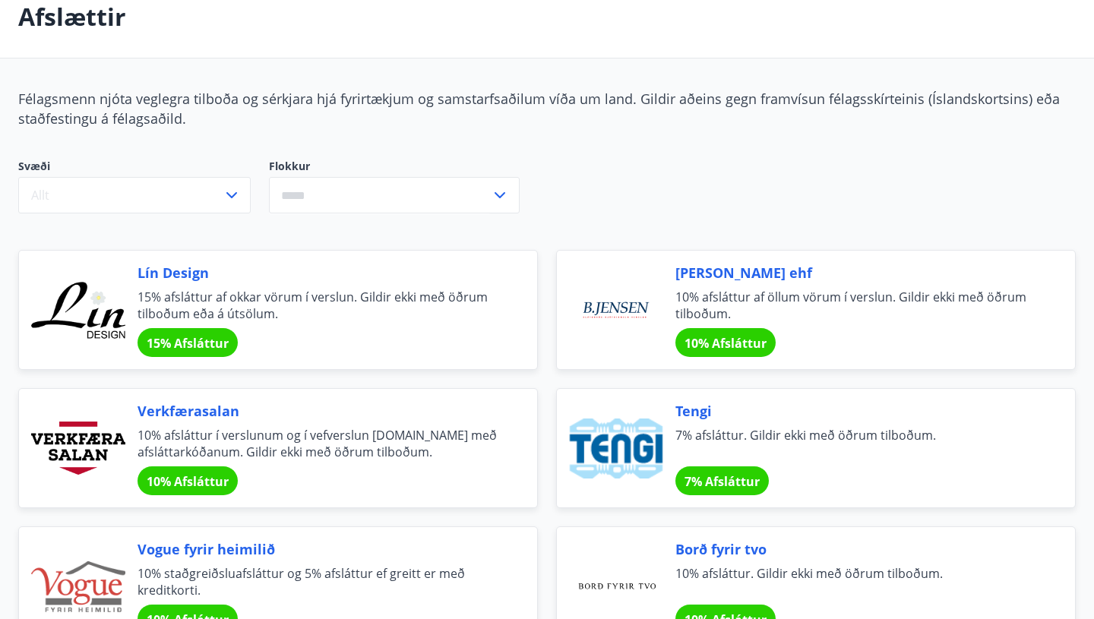
click at [334, 196] on input "text" at bounding box center [380, 195] width 222 height 37
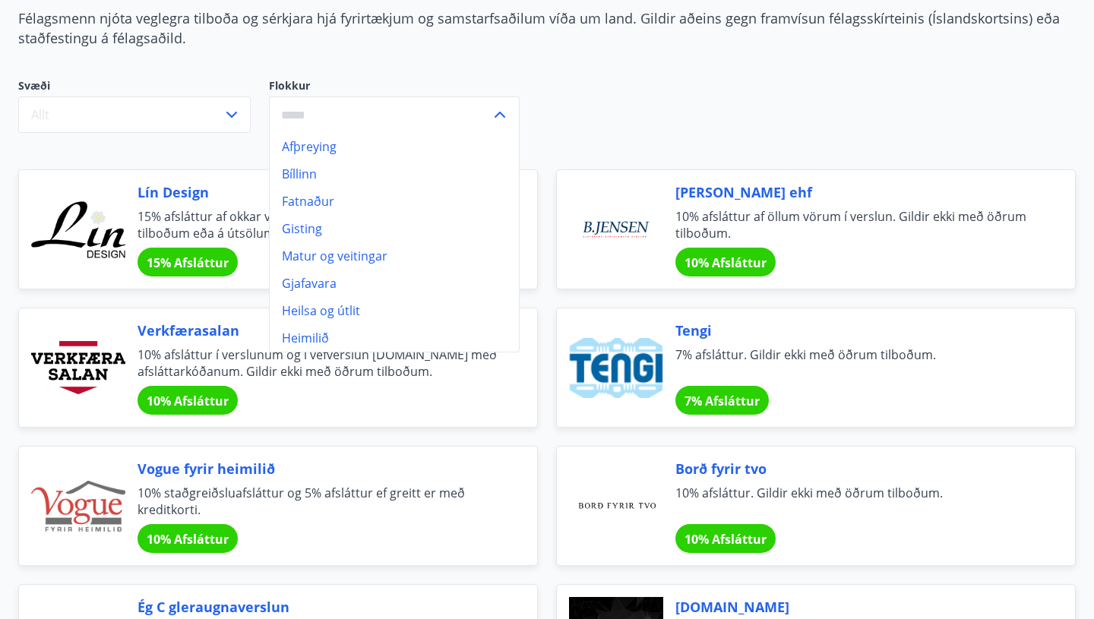
scroll to position [182, 0]
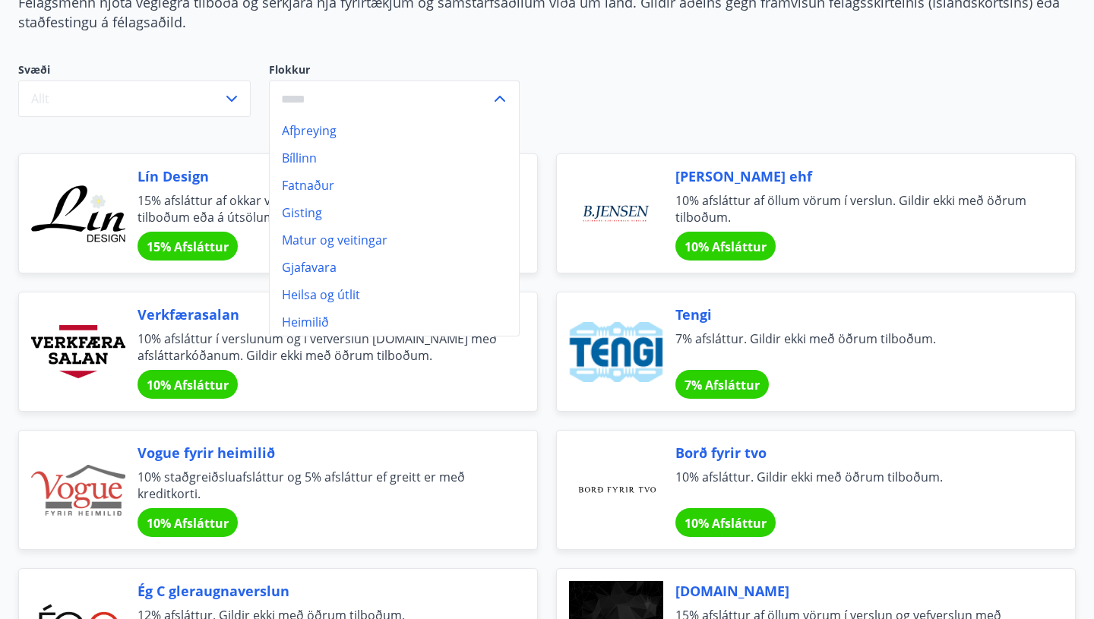
click at [669, 74] on div "Svæði Allt Flokkur Afþreying Bíllinn Fatnaður Gisting Matur og veitingar Gjafav…" at bounding box center [367, 89] width 699 height 55
click at [619, 44] on div "Svæði Allt Flokkur Afþreying Bíllinn Fatnaður Gisting Matur og veitingar Gjafav…" at bounding box center [358, 98] width 717 height 109
click at [500, 96] on icon at bounding box center [500, 99] width 11 height 6
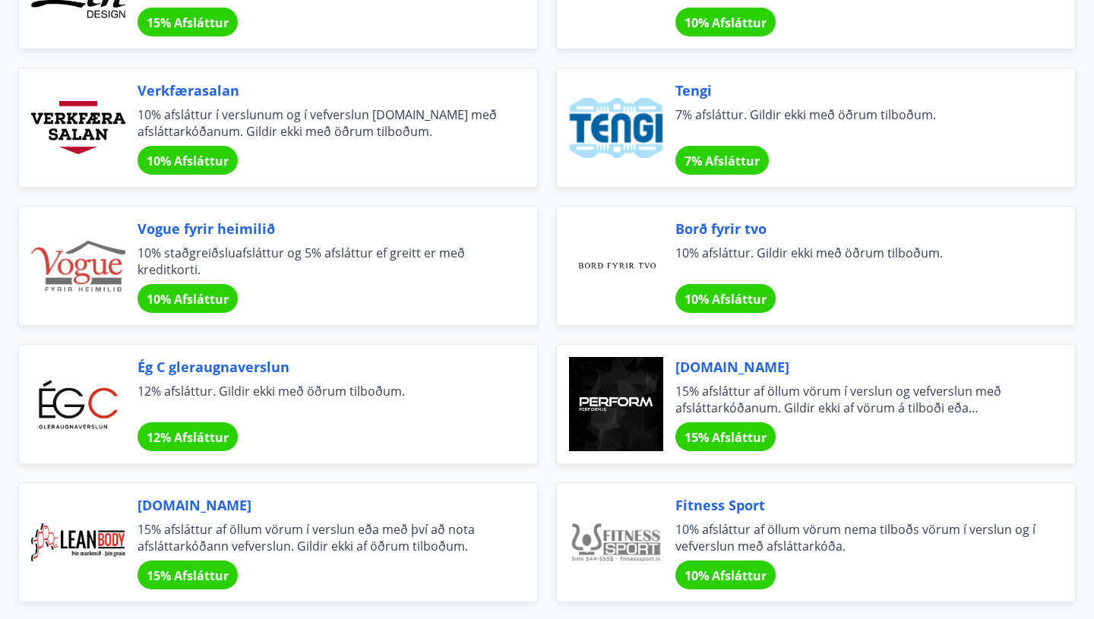
scroll to position [0, 0]
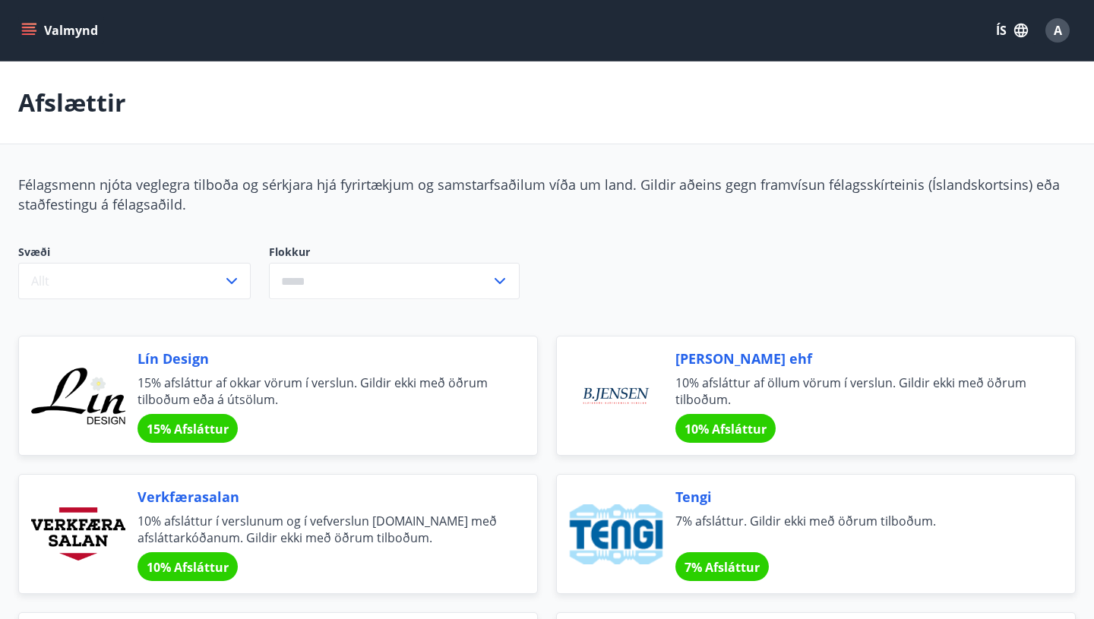
click at [33, 28] on icon "menu" at bounding box center [28, 30] width 15 height 15
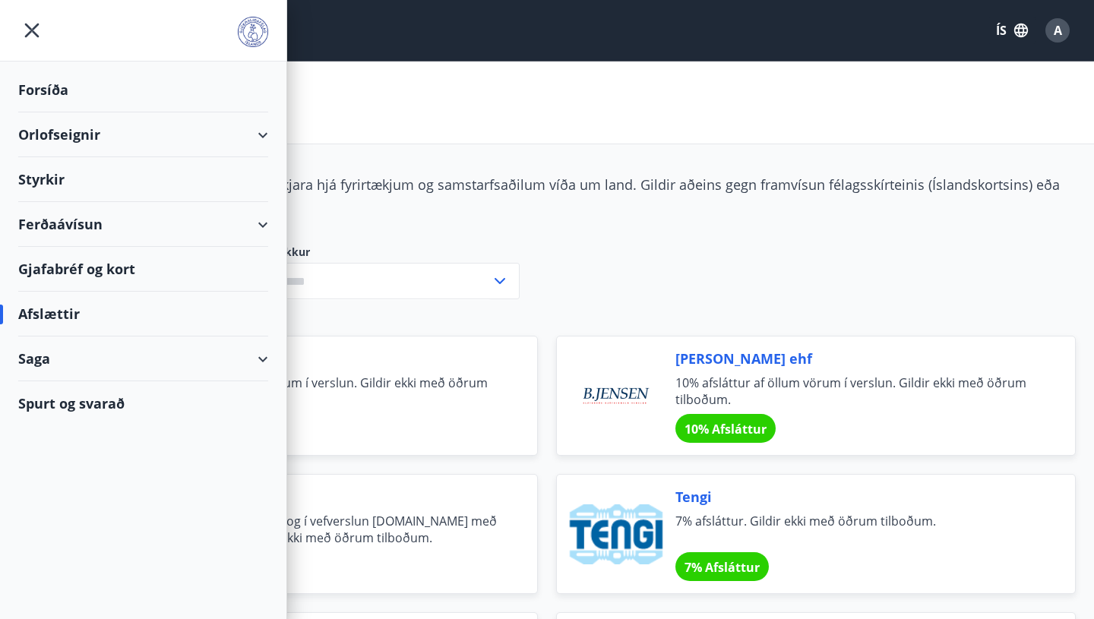
click at [128, 271] on div "Gjafabréf og kort" at bounding box center [143, 269] width 250 height 45
